Goal: Information Seeking & Learning: Learn about a topic

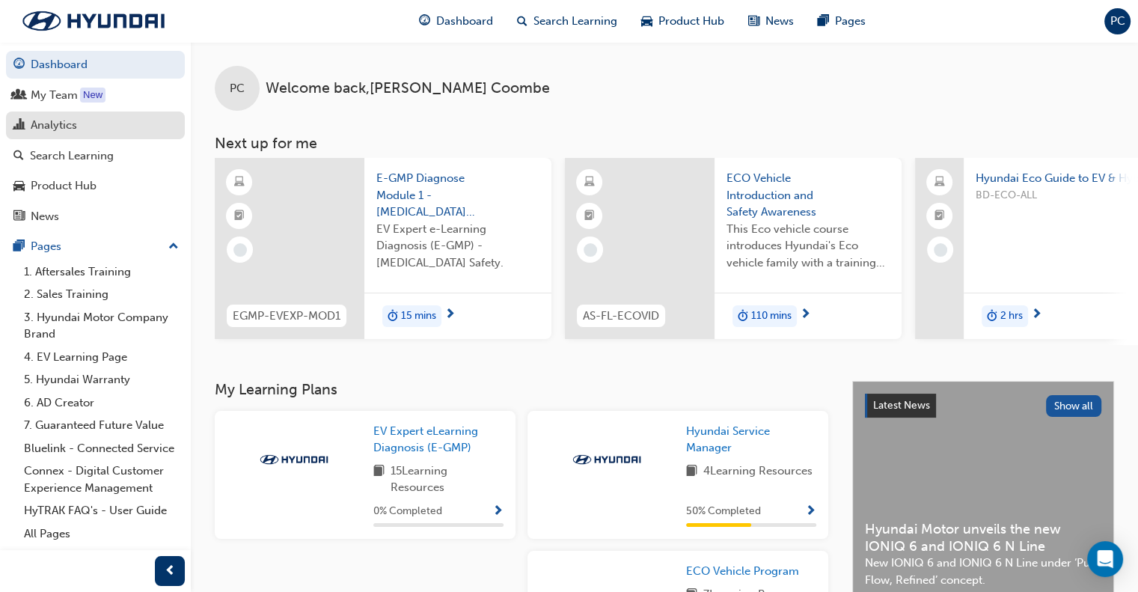
click at [55, 119] on div "Analytics" at bounding box center [54, 125] width 46 height 17
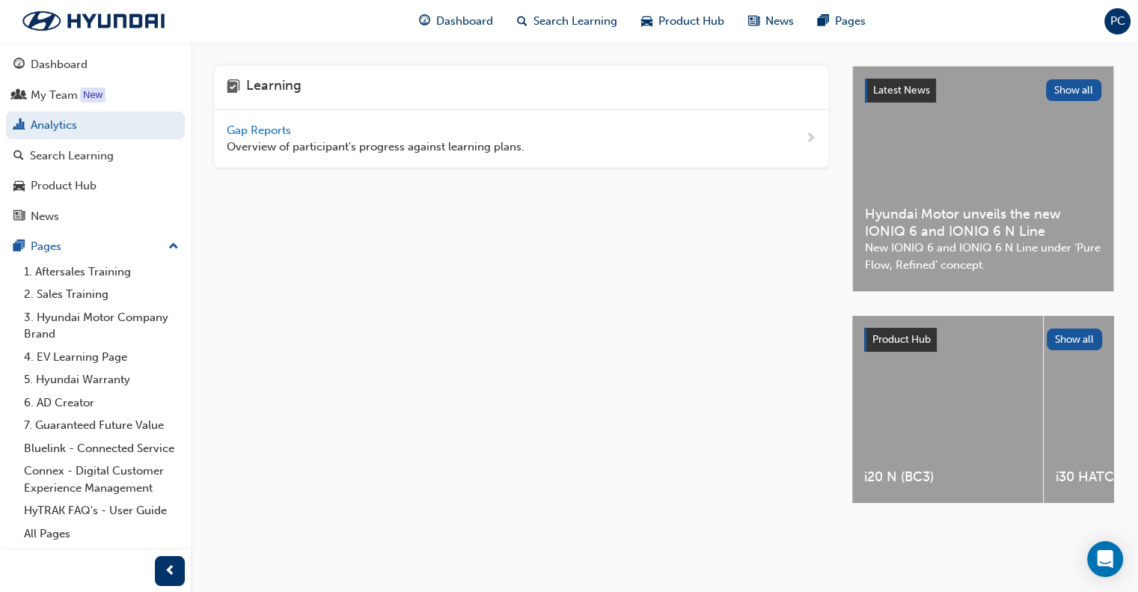
click at [269, 131] on span "Gap Reports" at bounding box center [260, 129] width 67 height 13
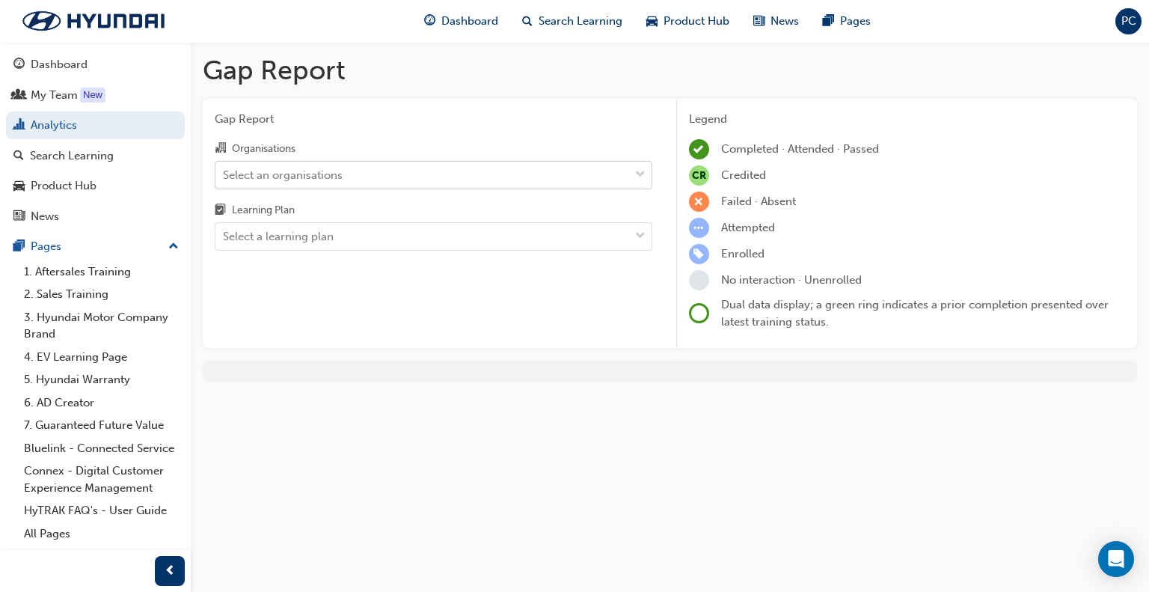
click at [285, 171] on div "Select an organisations" at bounding box center [283, 174] width 120 height 17
click at [225, 171] on input "Organisations Select an organisations" at bounding box center [223, 174] width 1 height 13
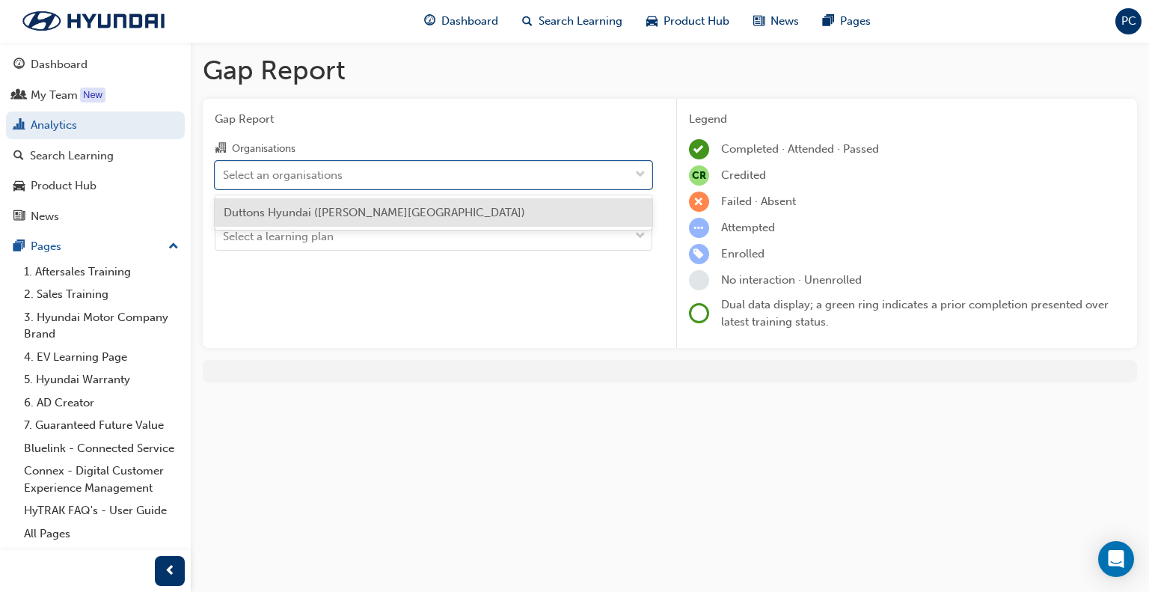
click at [294, 215] on span "Duttons Hyundai ([PERSON_NAME][GEOGRAPHIC_DATA])" at bounding box center [375, 212] width 302 height 13
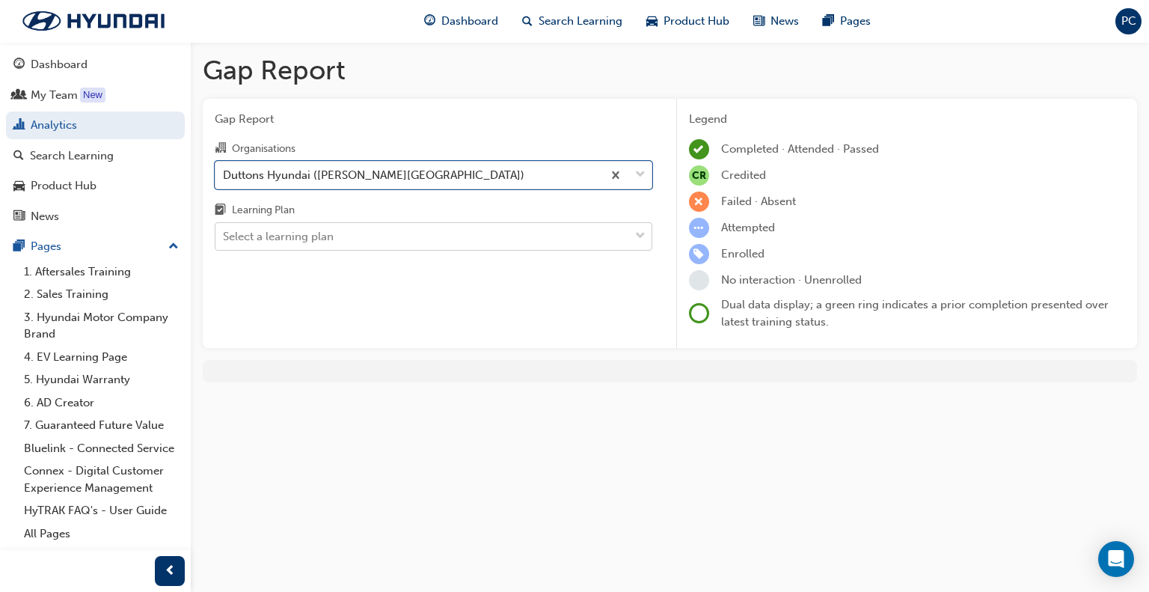
click at [309, 245] on div "Select a learning plan" at bounding box center [278, 236] width 111 height 17
click at [225, 242] on input "Learning Plan Select a learning plan" at bounding box center [223, 236] width 1 height 13
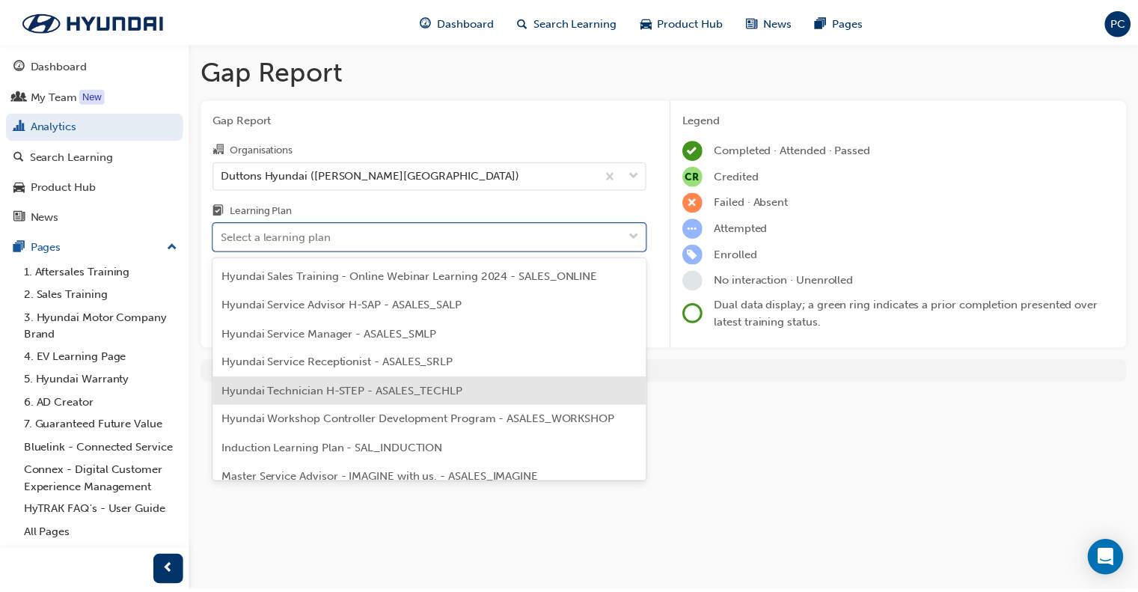
scroll to position [449, 0]
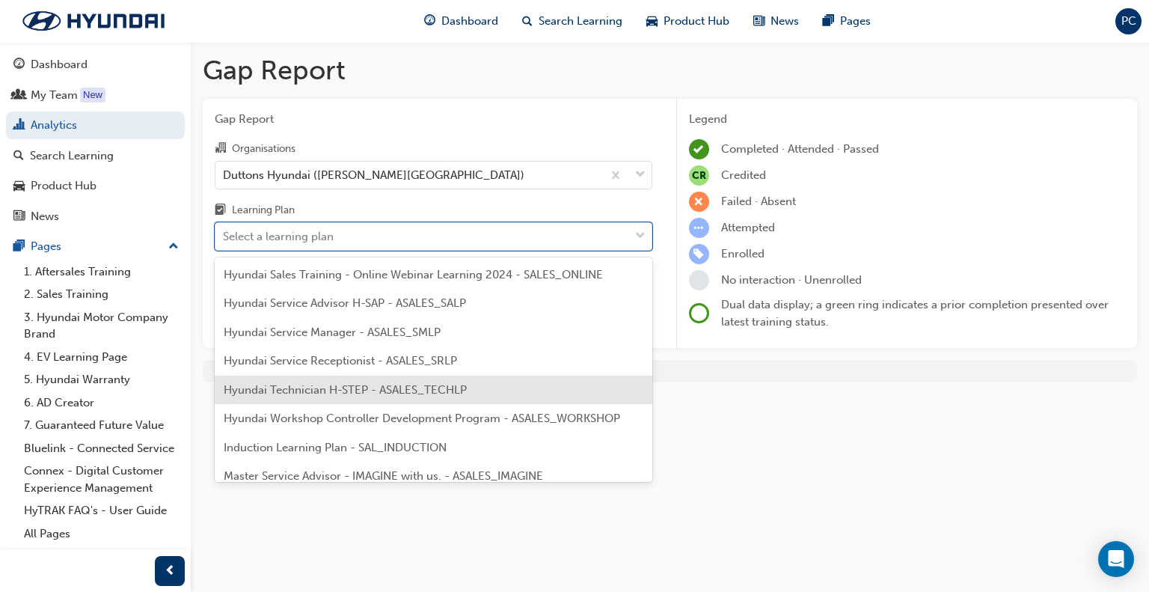
click at [350, 386] on span "Hyundai Technician H-STEP - ASALES_TECHLP" at bounding box center [345, 389] width 243 height 13
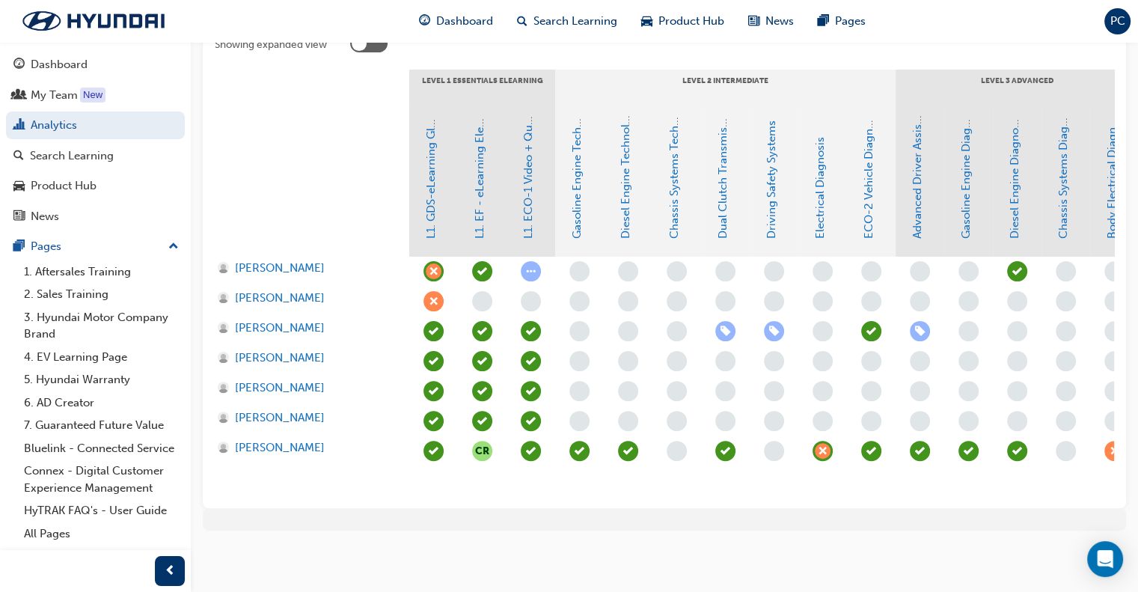
scroll to position [348, 0]
click at [577, 182] on link "Gasoline Engine Technology" at bounding box center [576, 164] width 13 height 147
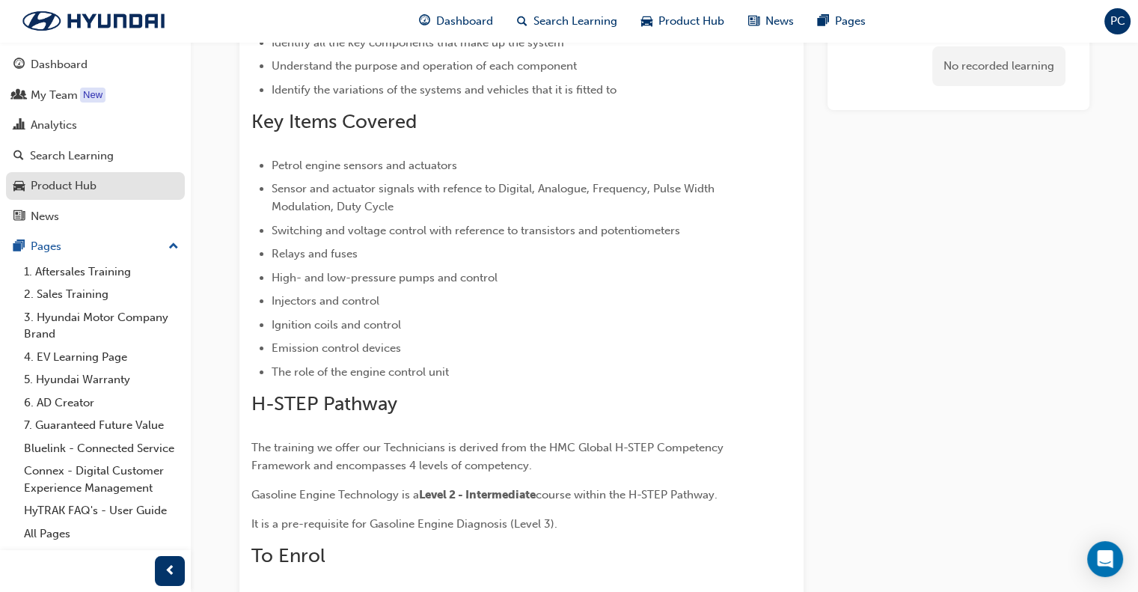
scroll to position [75, 0]
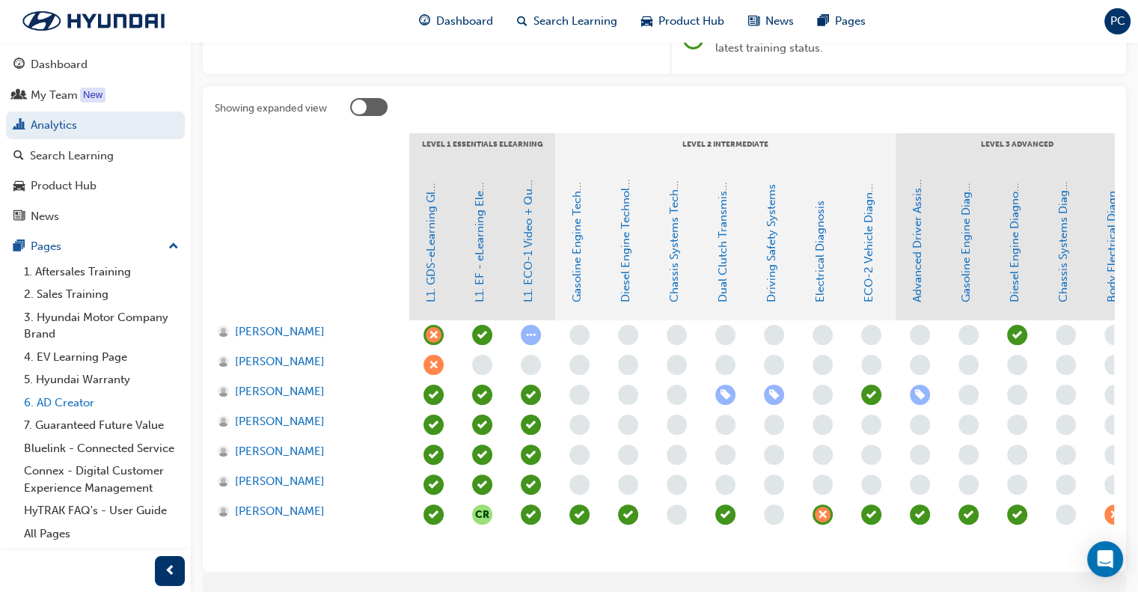
scroll to position [49, 0]
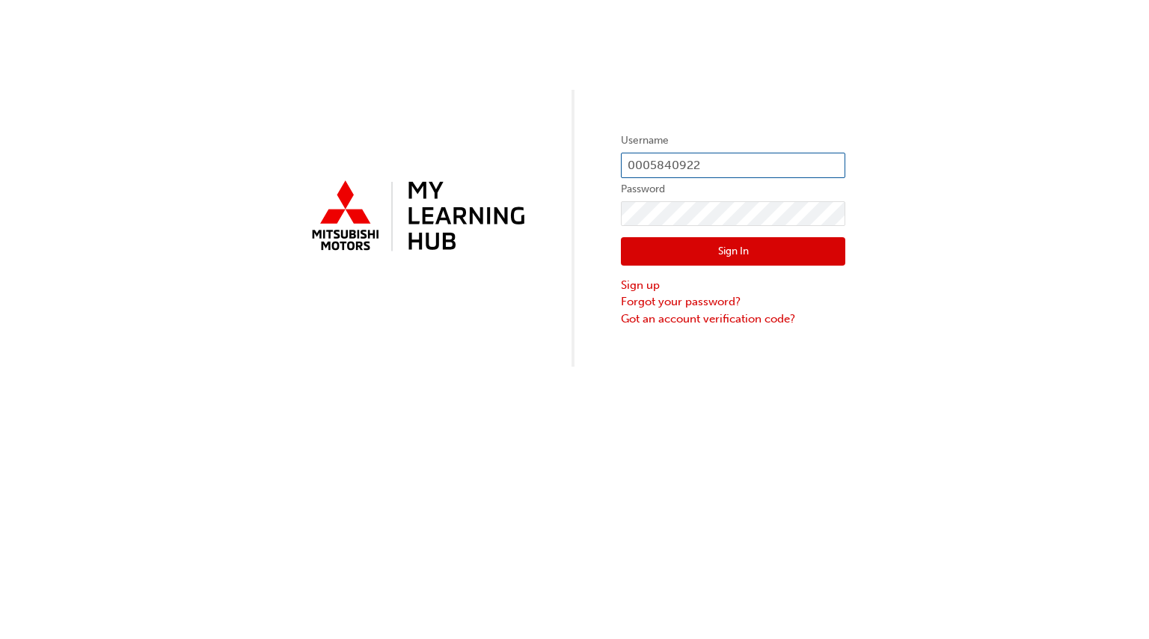
click at [698, 162] on input "0005840922" at bounding box center [733, 165] width 225 height 25
type input "0"
type input "3"
type input "0005962463"
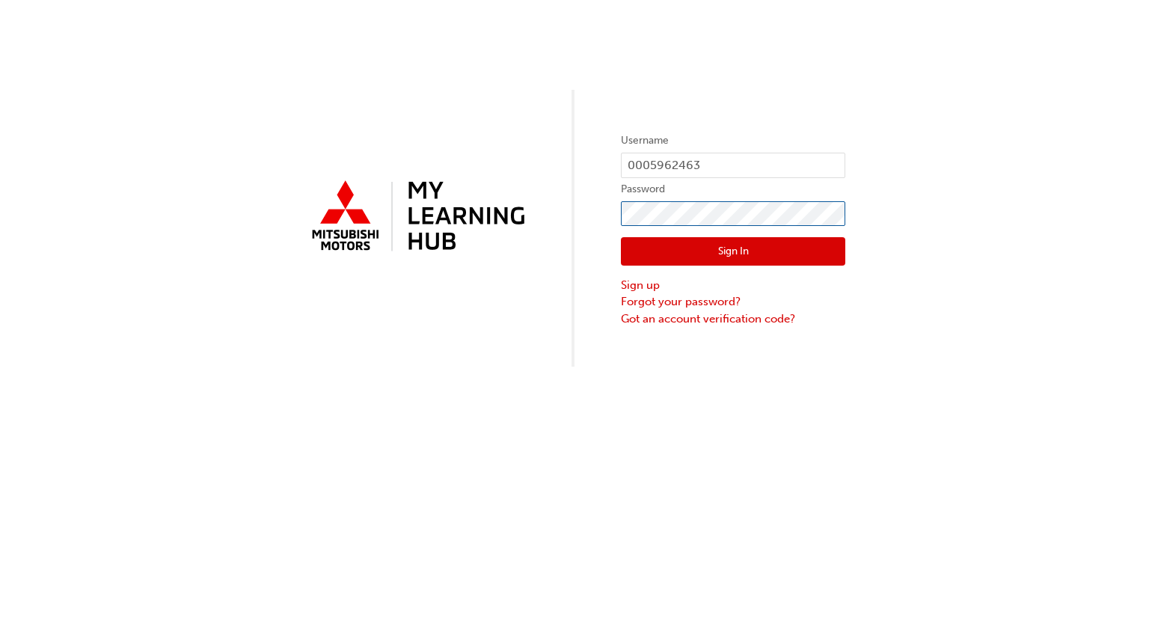
click button "Sign In" at bounding box center [733, 251] width 225 height 28
